Goal: Task Accomplishment & Management: Use online tool/utility

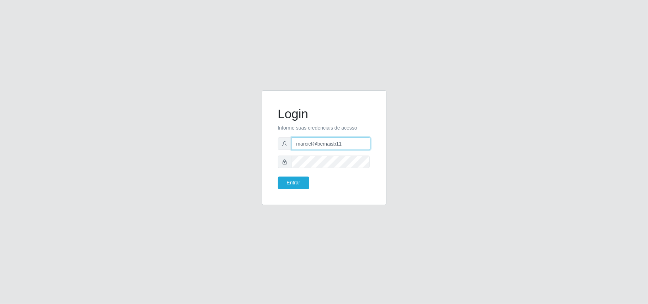
click at [351, 137] on input "marciel@bemaisb11" at bounding box center [331, 143] width 79 height 12
type input "Gessika@B11"
click at [299, 177] on button "Entrar" at bounding box center [293, 183] width 31 height 12
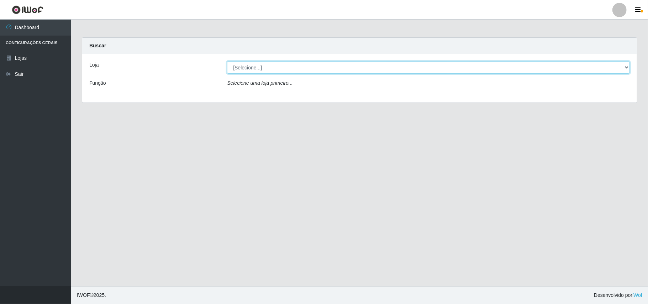
click at [624, 67] on select "[Selecione...] Bemais Supermercados - B11 Manaíra" at bounding box center [428, 67] width 403 height 12
select select "409"
click at [227, 61] on select "[Selecione...] Bemais Supermercados - B11 Manaíra" at bounding box center [428, 67] width 403 height 12
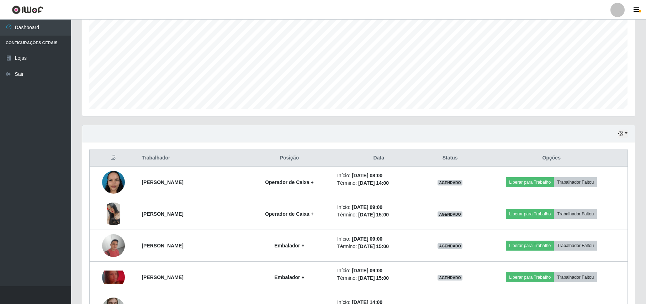
scroll to position [92, 0]
